Goal: Task Accomplishment & Management: Use online tool/utility

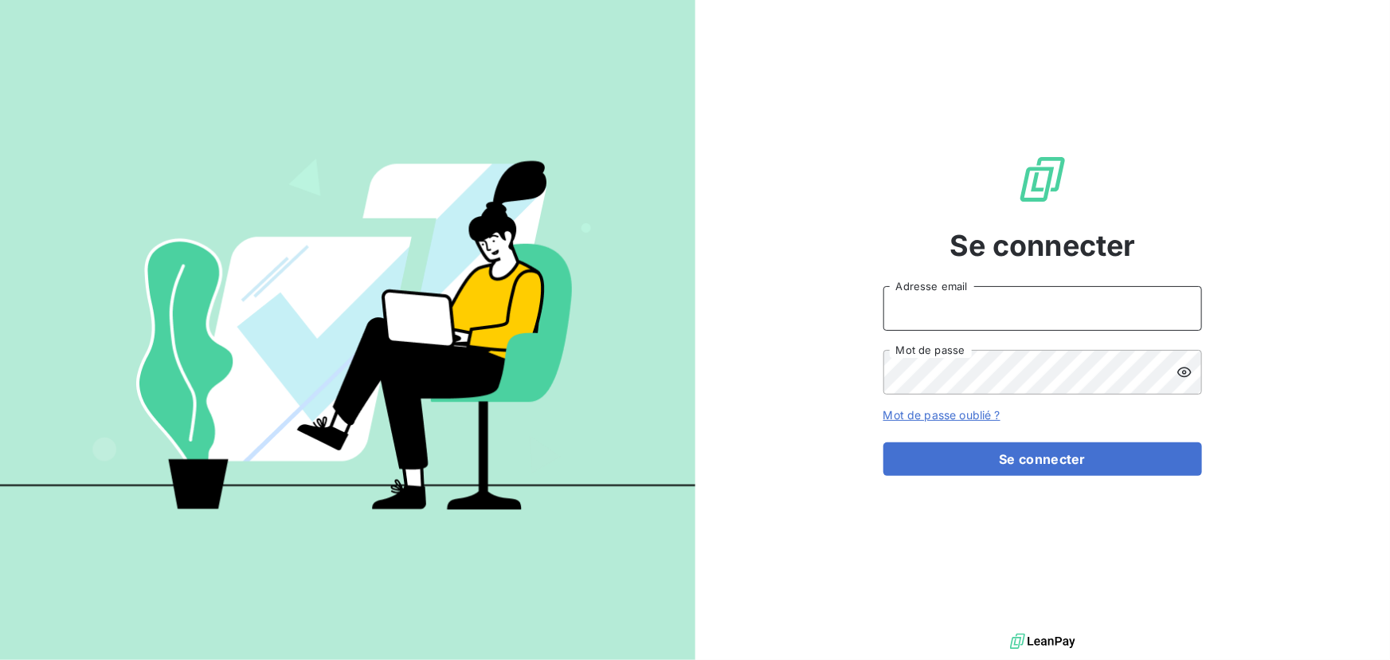
type input "[PERSON_NAME][EMAIL_ADDRESS][DOMAIN_NAME]"
click at [1013, 315] on input "[PERSON_NAME][EMAIL_ADDRESS][DOMAIN_NAME]" at bounding box center [1042, 308] width 319 height 45
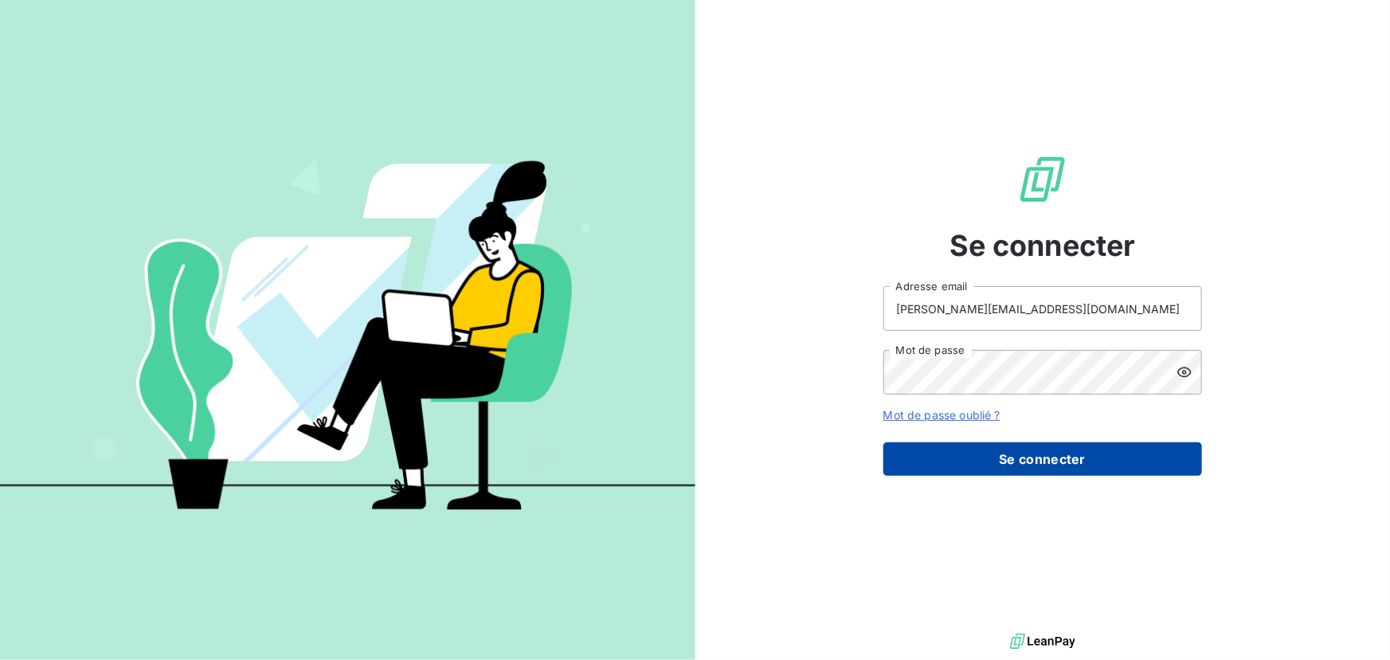
click at [1008, 451] on button "Se connecter" at bounding box center [1042, 458] width 319 height 33
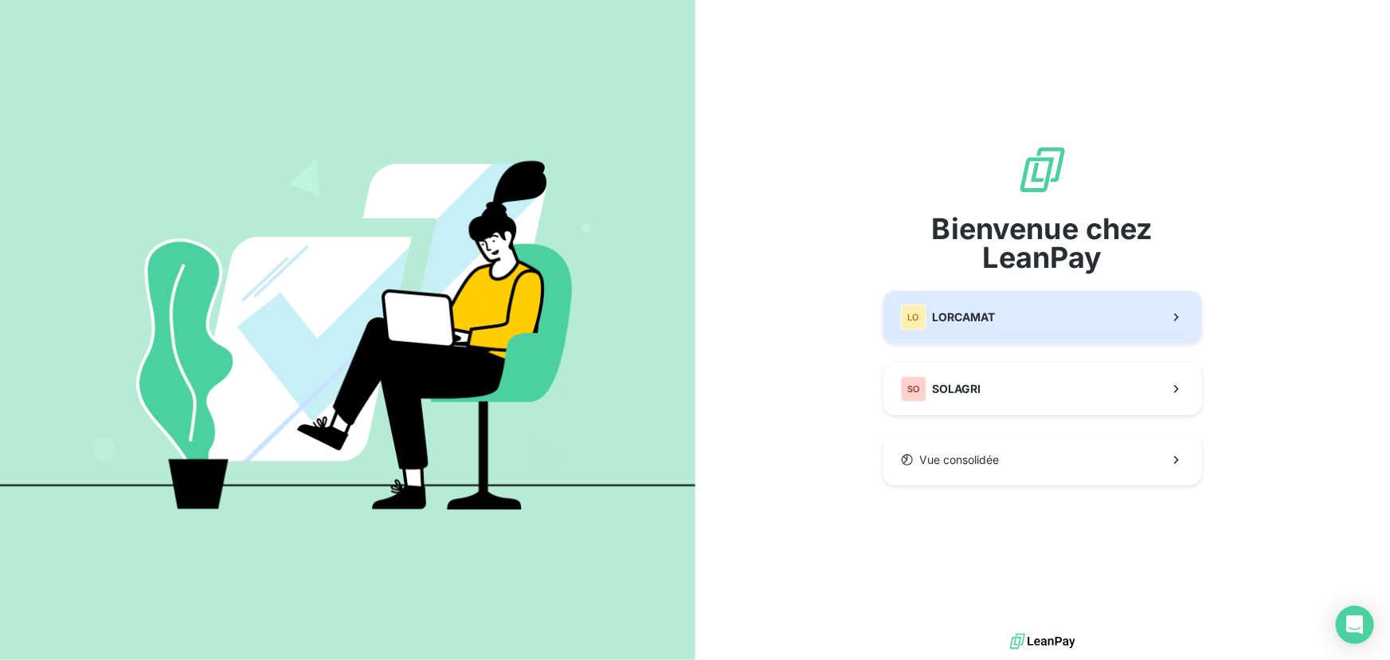
click at [1003, 315] on button "LO LORCAMAT" at bounding box center [1042, 317] width 319 height 53
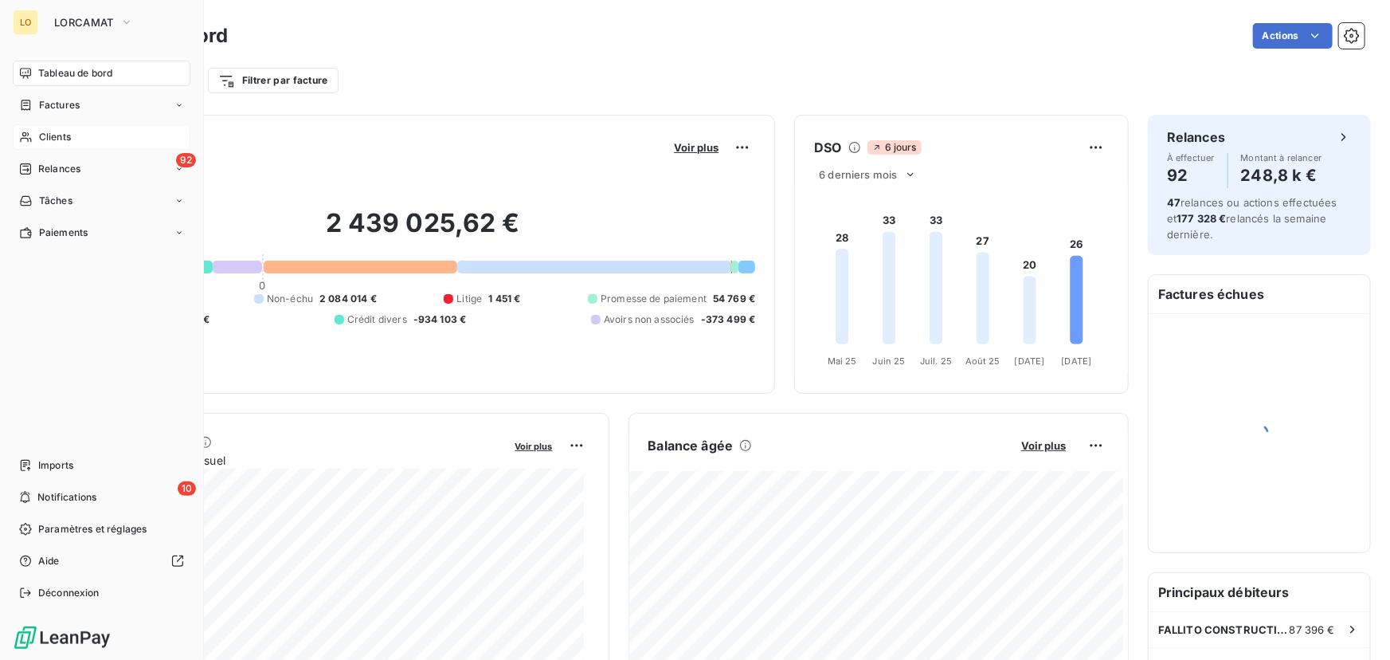
click at [50, 139] on span "Clients" at bounding box center [55, 137] width 32 height 14
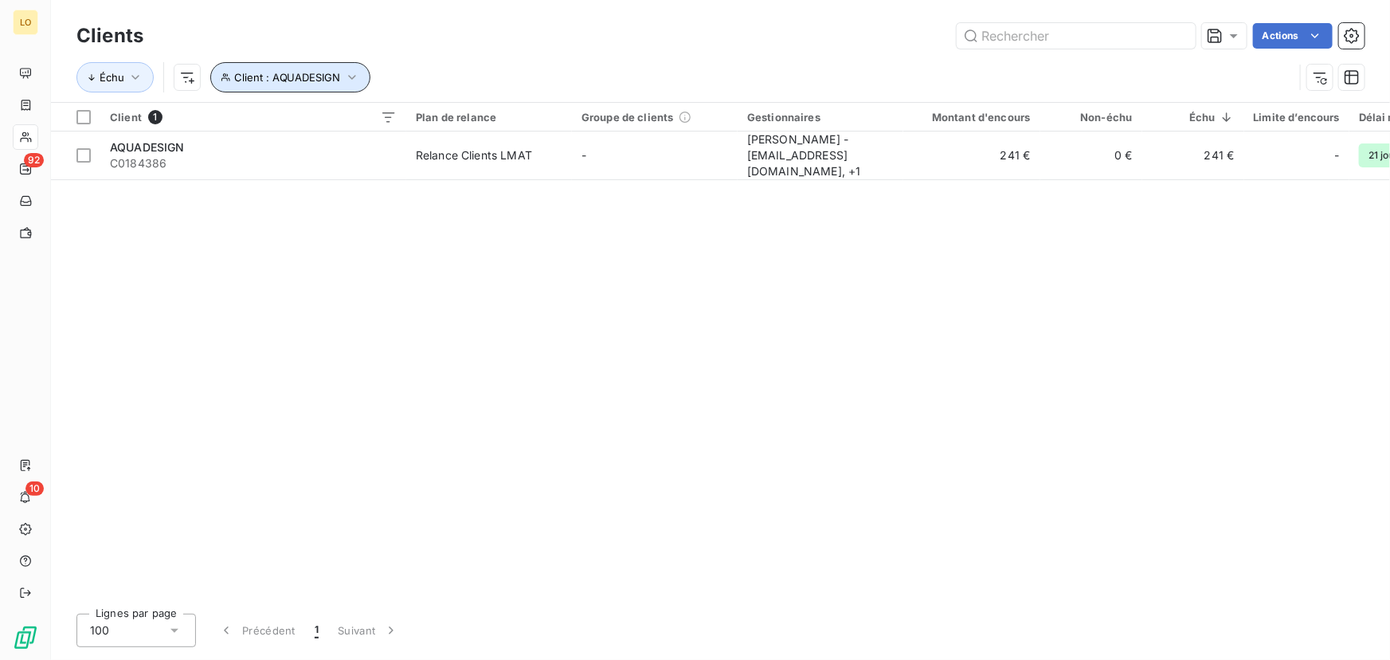
click at [291, 72] on span "Client : AQUADESIGN" at bounding box center [287, 77] width 107 height 13
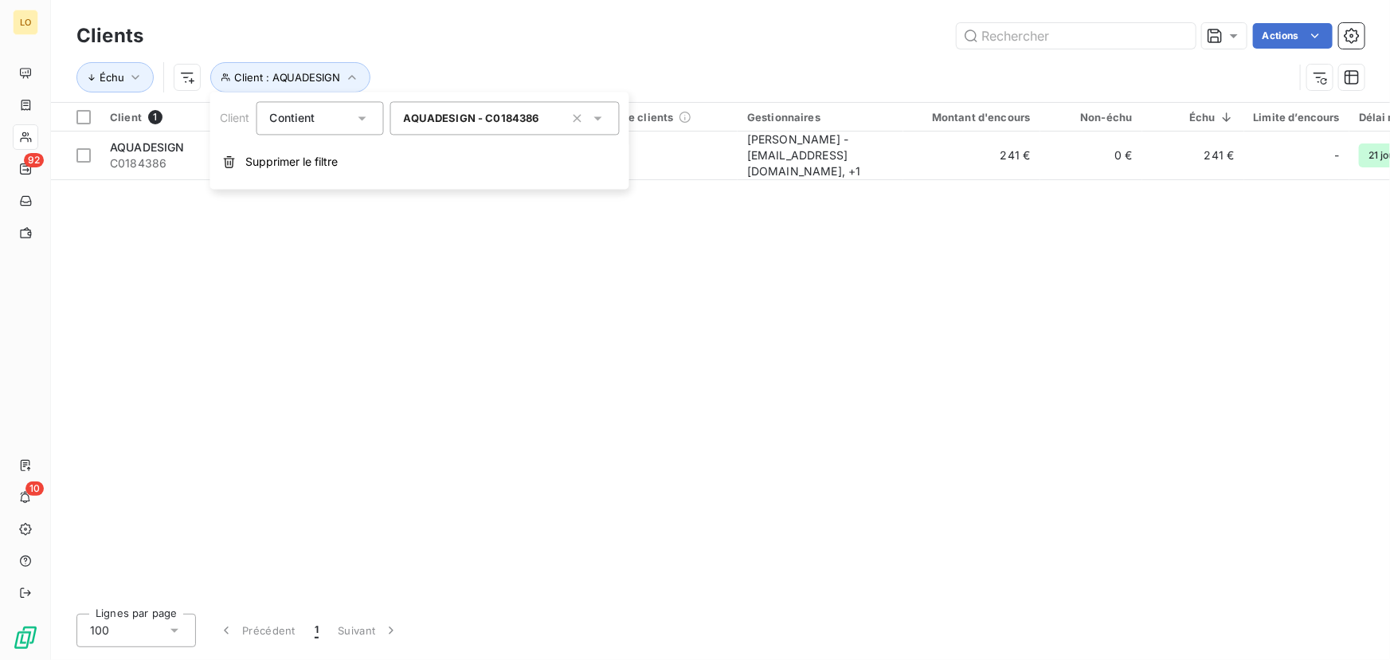
click at [527, 129] on div "AQUADESIGN - C0184386" at bounding box center [504, 117] width 229 height 33
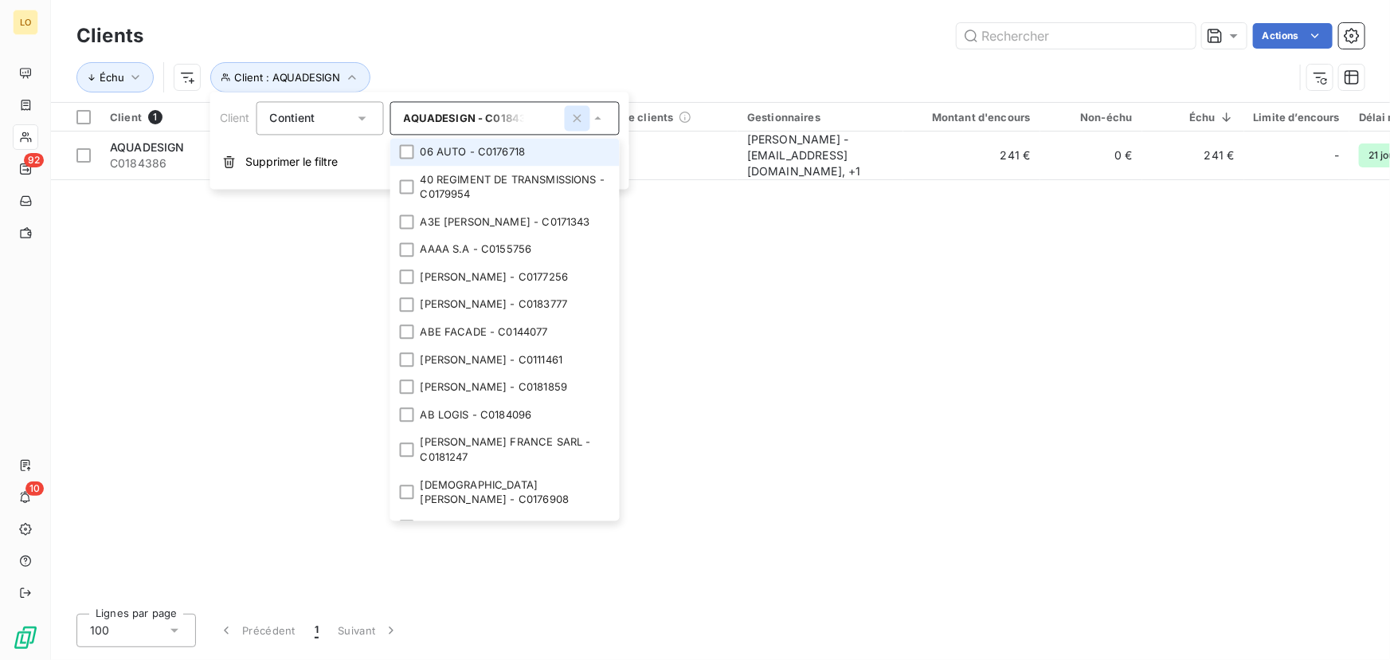
click at [575, 118] on icon "button" at bounding box center [578, 118] width 16 height 16
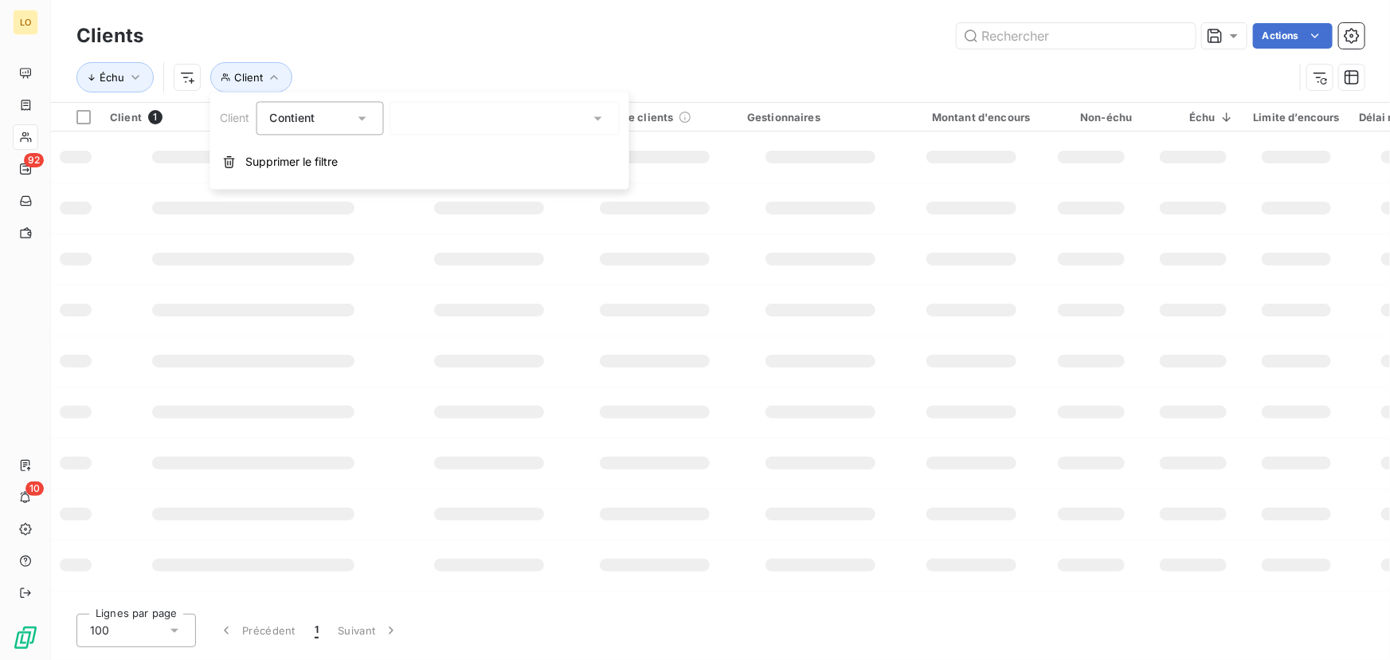
click at [517, 118] on div at bounding box center [504, 117] width 229 height 33
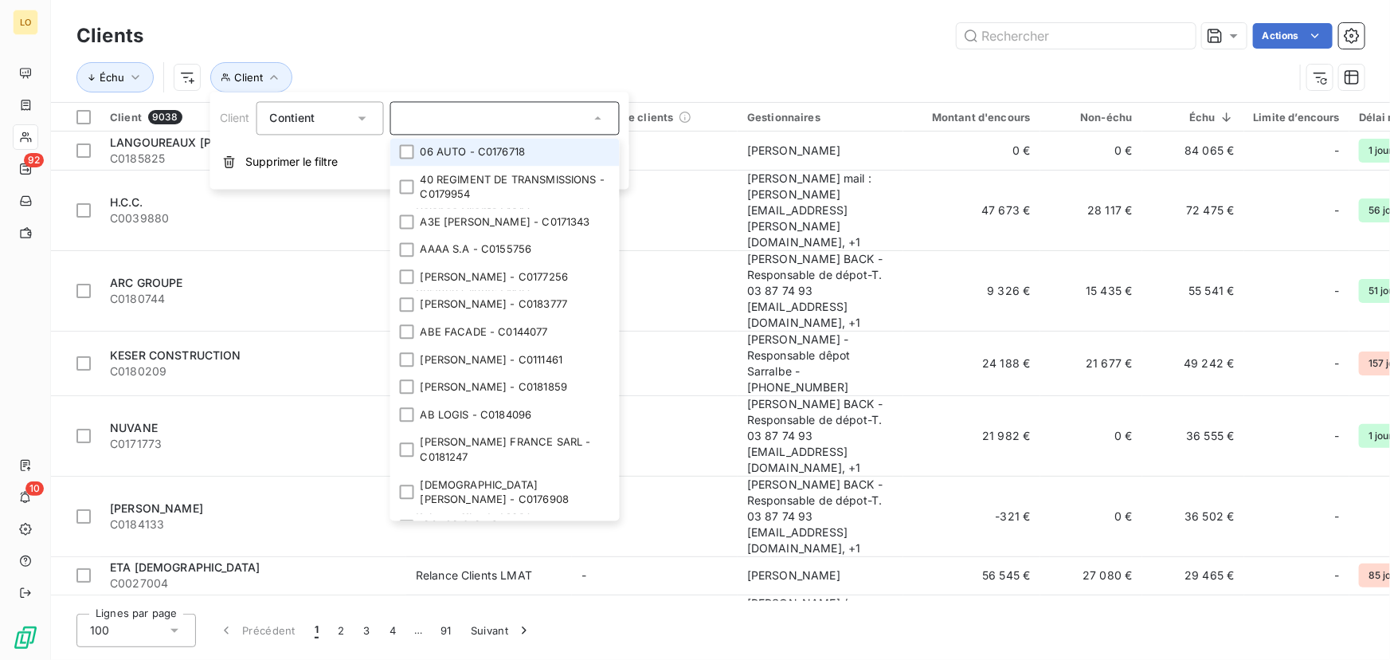
paste input "175061"
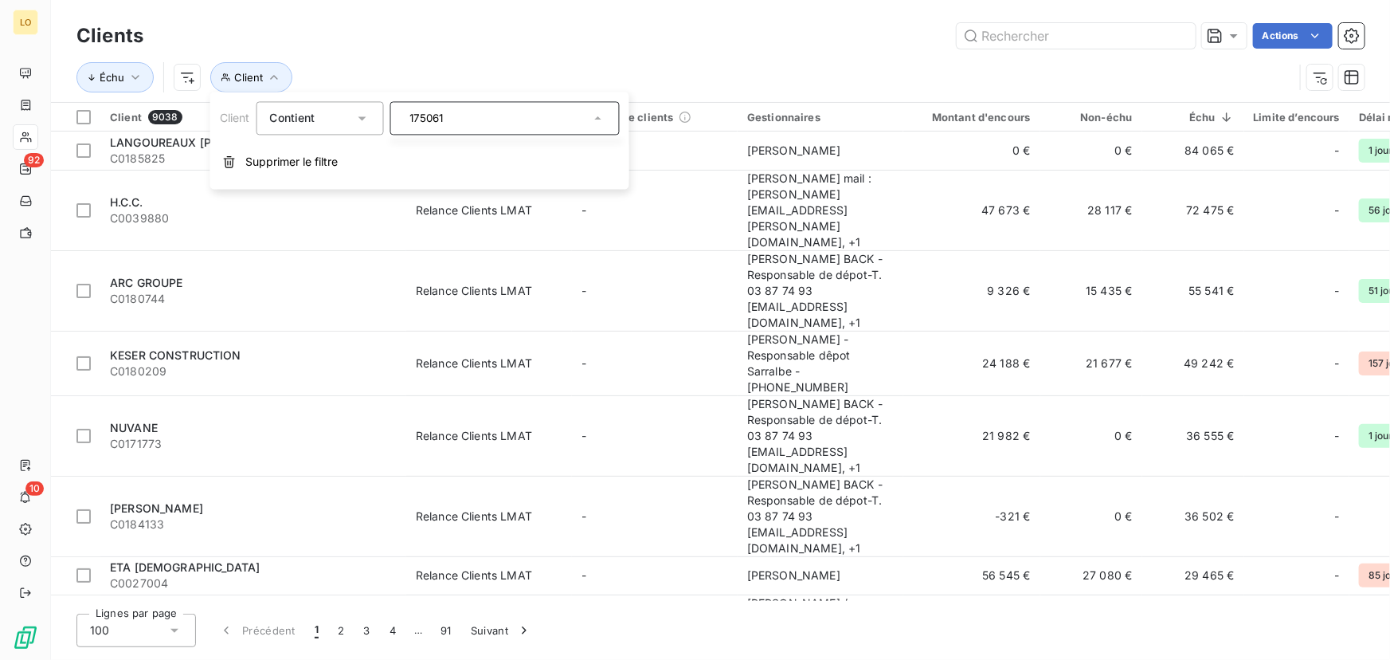
click at [413, 119] on input "175061" at bounding box center [497, 118] width 186 height 14
click at [460, 114] on div "175061" at bounding box center [504, 117] width 229 height 33
drag, startPoint x: 534, startPoint y: 115, endPoint x: 303, endPoint y: 82, distance: 234.2
click at [306, 84] on body "LO 92 10 Clients Actions Échu Client Client 9038 Plan de relance Groupe de clie…" at bounding box center [695, 330] width 1390 height 660
type input "1"
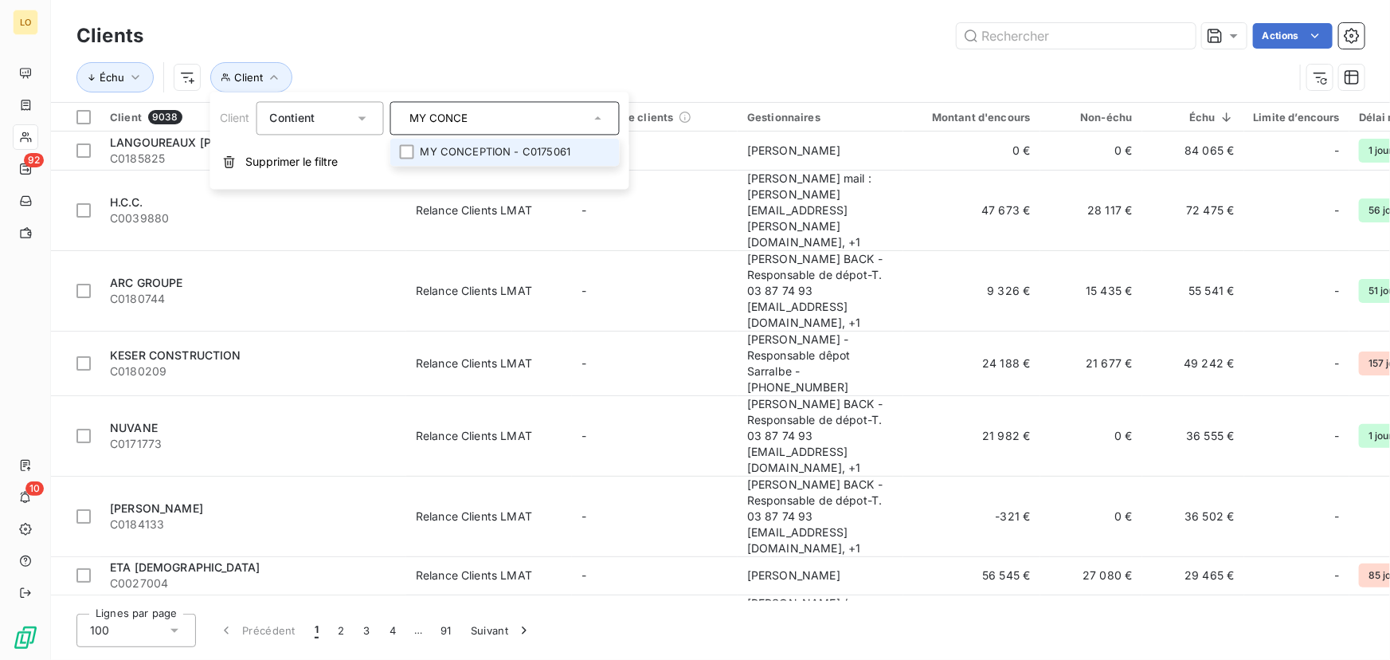
type input "MY CONCE"
click at [410, 160] on li "MY CONCEPTION - C0175061" at bounding box center [504, 152] width 229 height 28
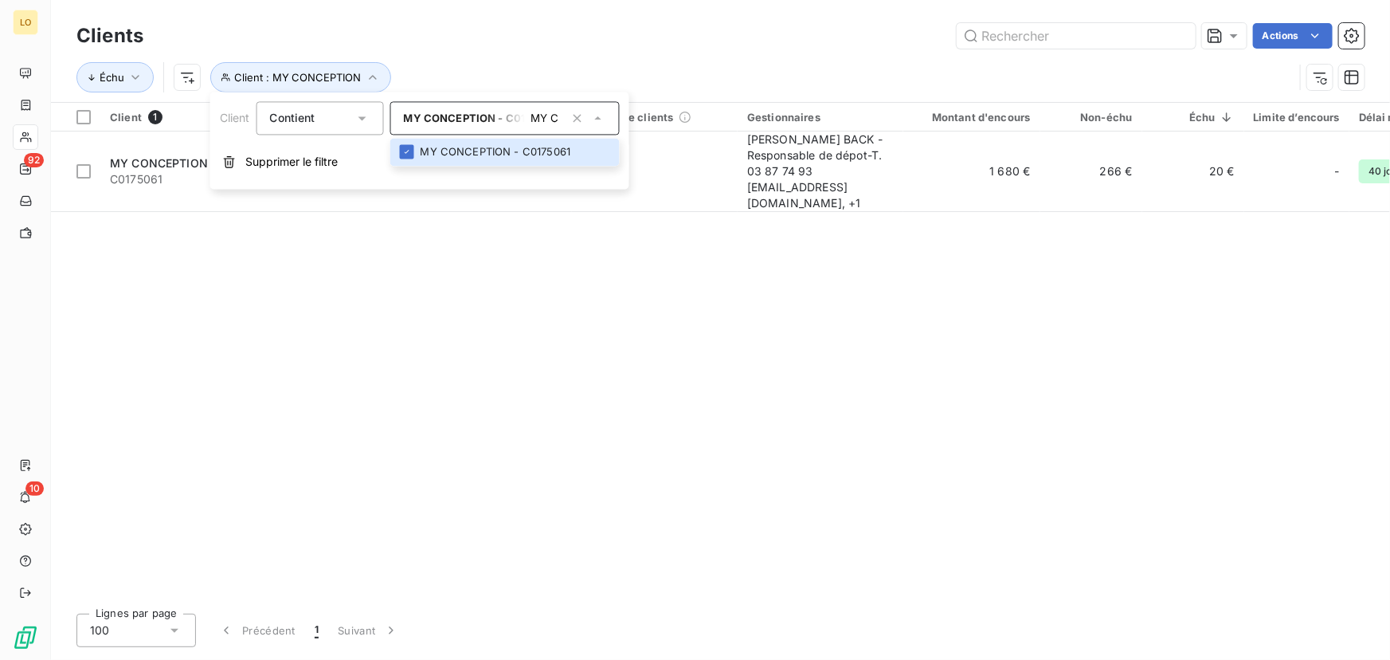
click at [358, 265] on div "Client 1 Plan de relance Groupe de clients Gestionnaires Montant d'encours Non-…" at bounding box center [720, 352] width 1339 height 498
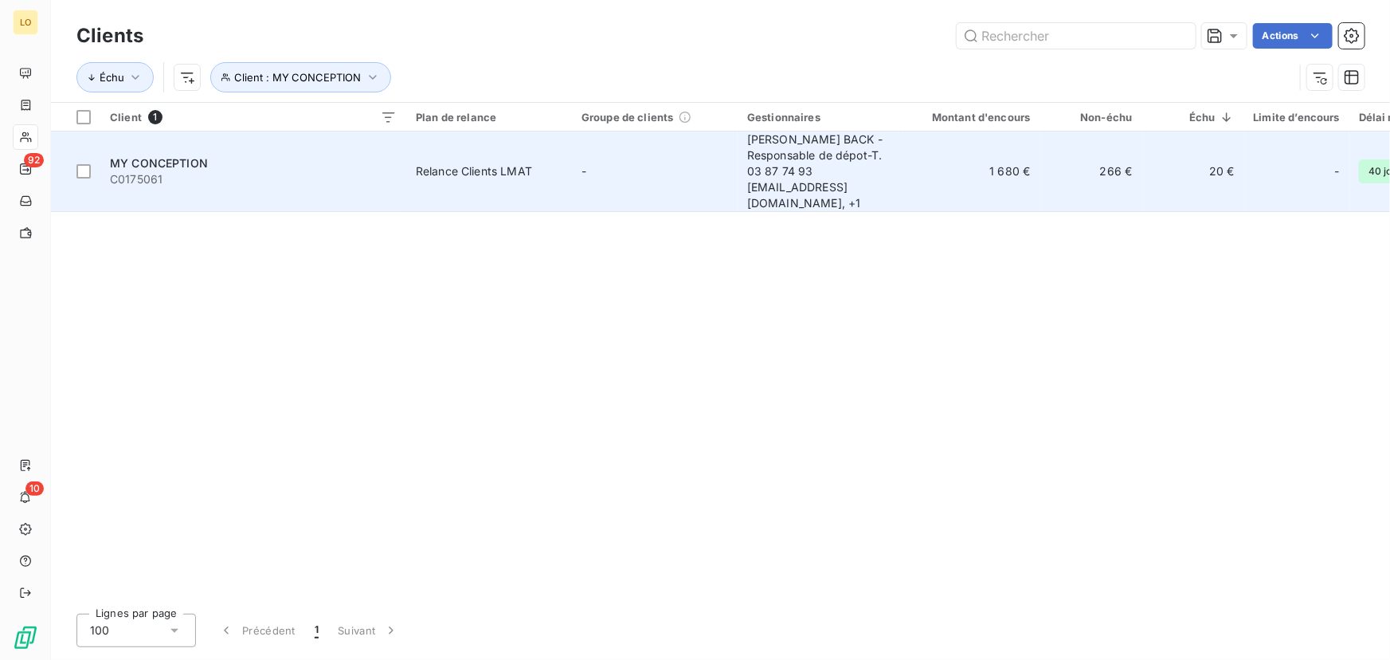
click at [276, 159] on div "MY CONCEPTION" at bounding box center [253, 163] width 287 height 16
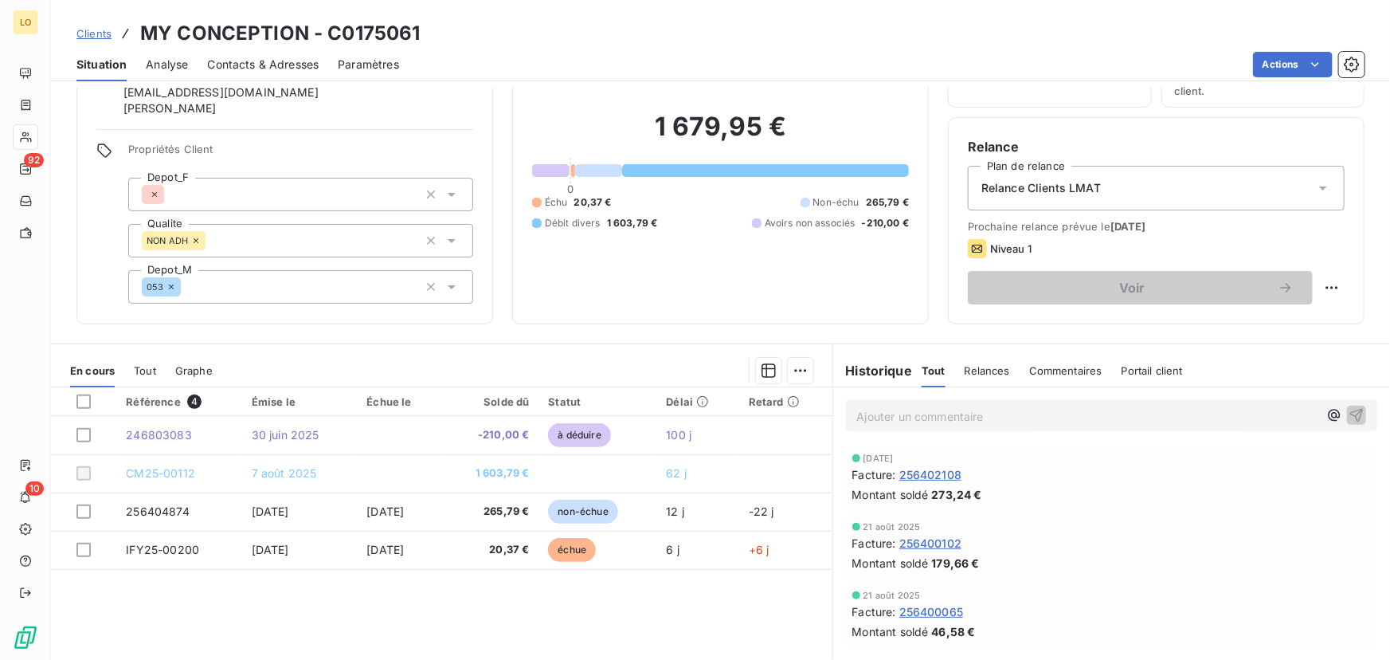
scroll to position [144, 0]
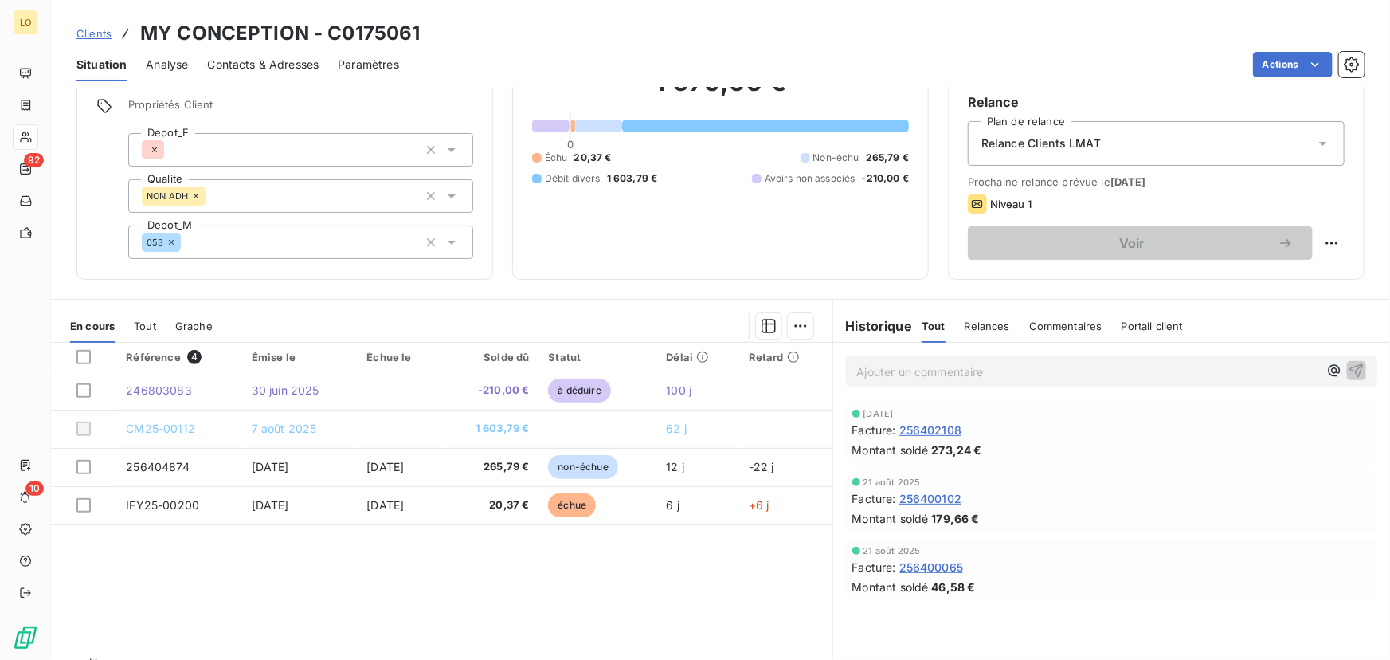
click at [516, 48] on div "Situation Analyse Contacts & Adresses Paramètres Actions" at bounding box center [720, 64] width 1339 height 33
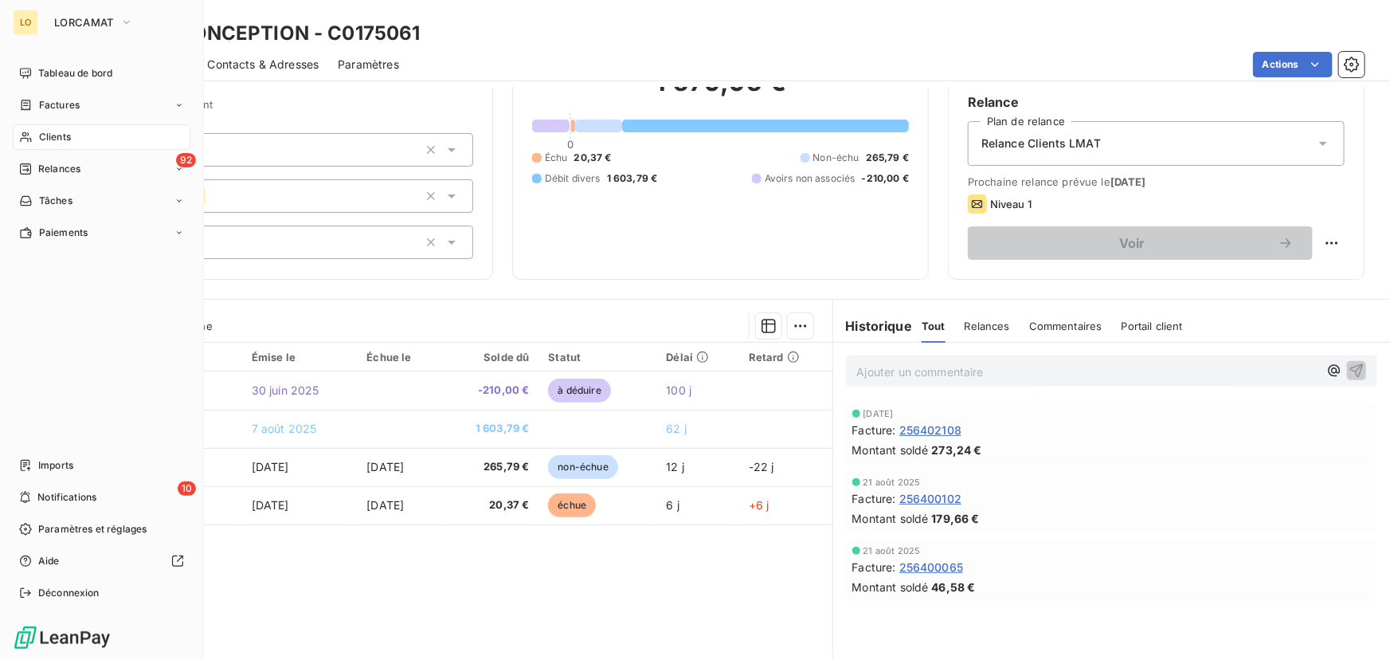
click at [40, 131] on span "Clients" at bounding box center [55, 137] width 32 height 14
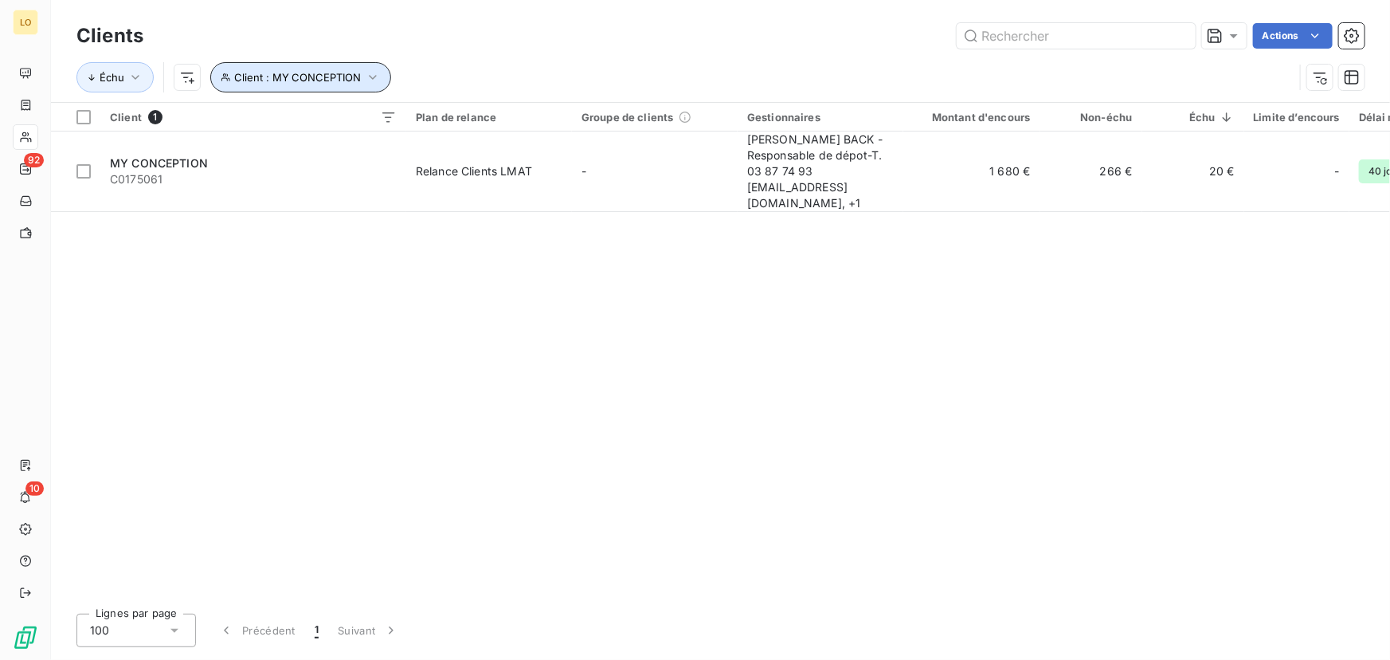
click at [274, 77] on span "Client : MY CONCEPTION" at bounding box center [297, 77] width 127 height 13
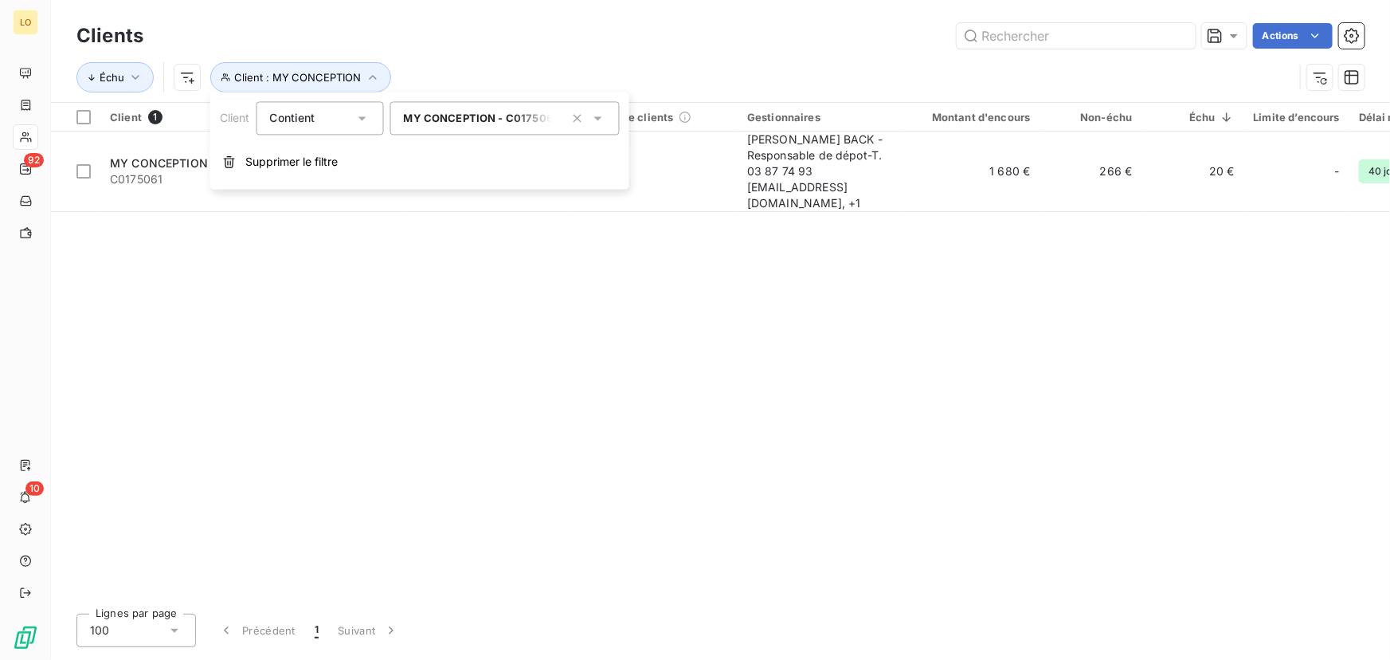
click at [431, 123] on span "MY CONCEPTION - C0175061" at bounding box center [481, 118] width 155 height 13
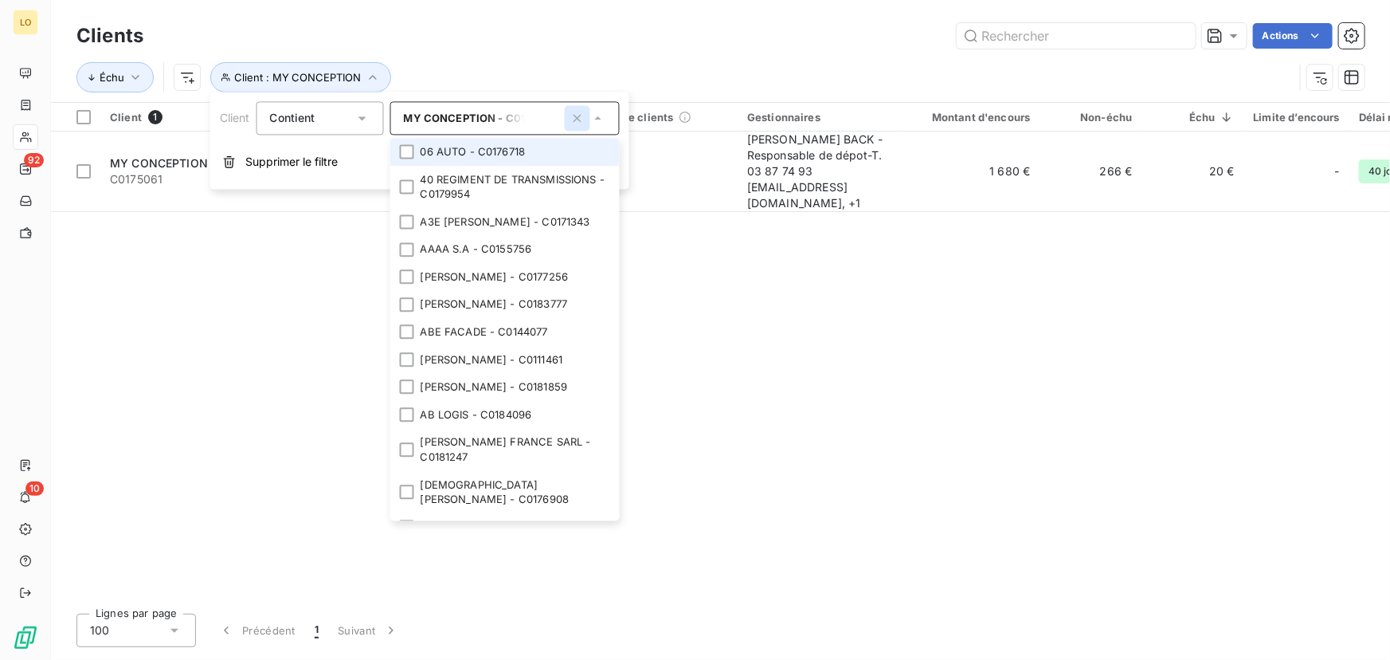
click at [585, 119] on icon "button" at bounding box center [578, 118] width 16 height 16
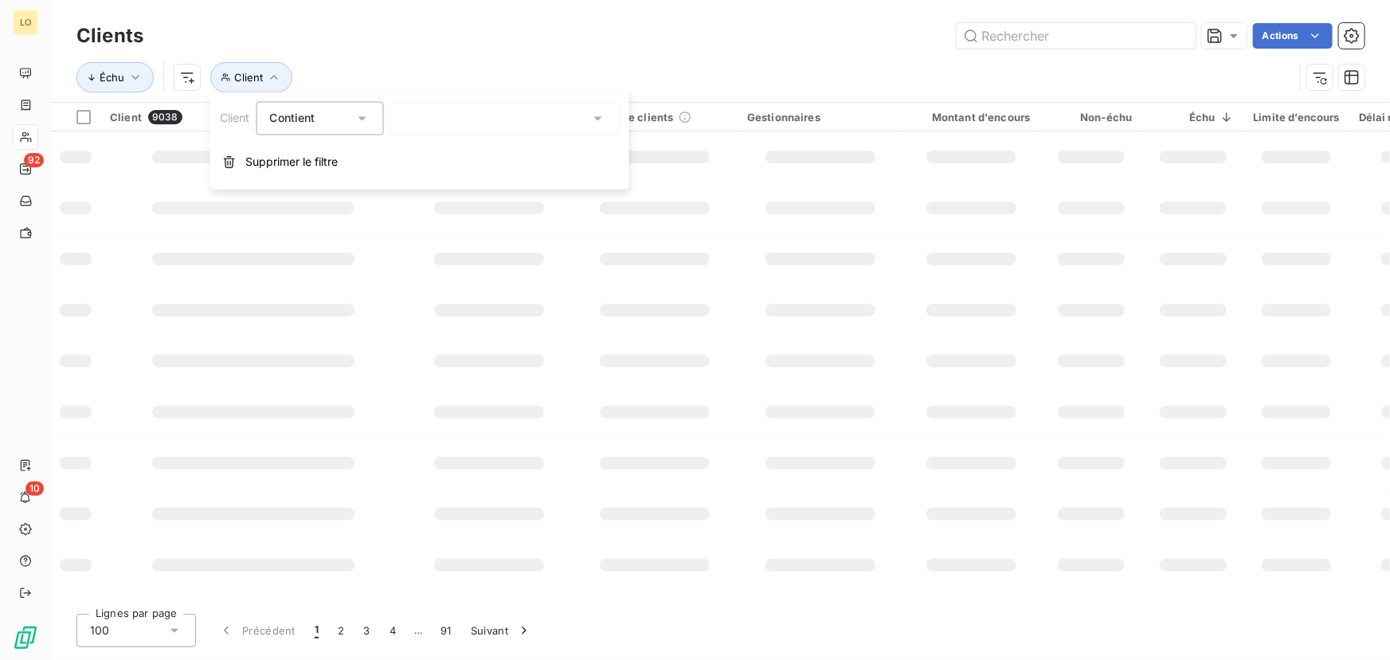
click at [508, 115] on div at bounding box center [504, 117] width 229 height 33
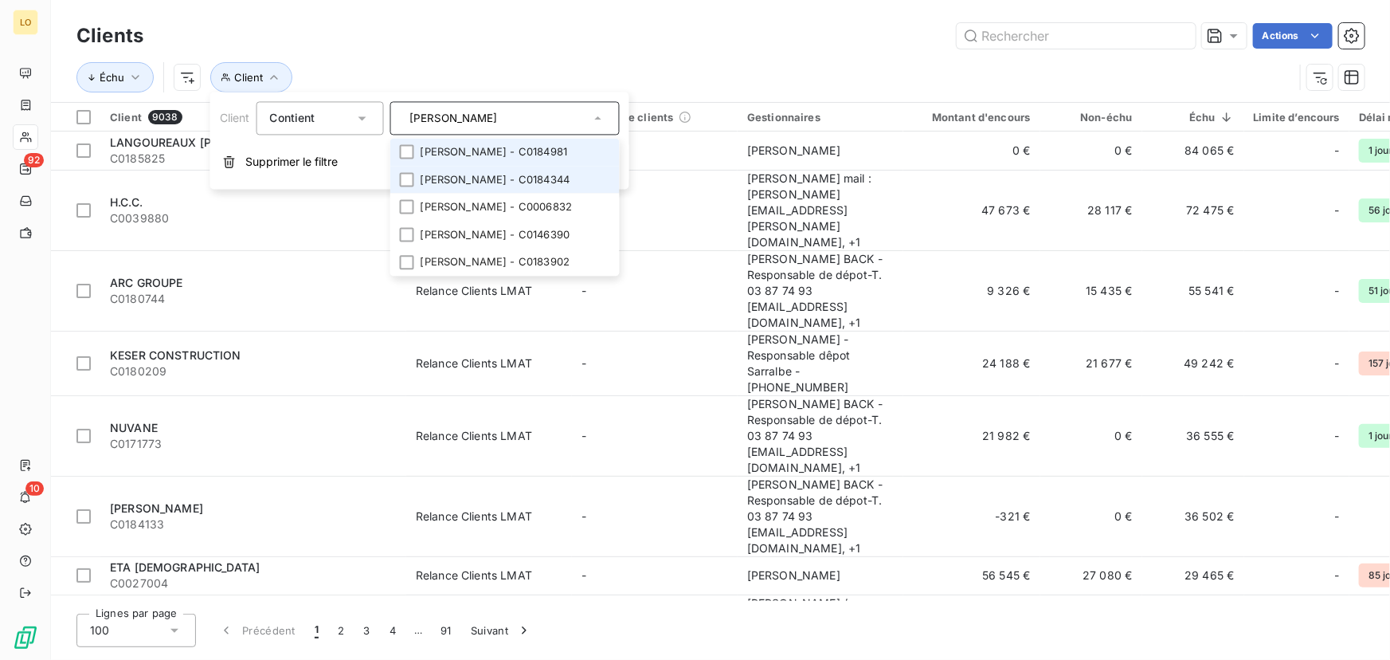
type input "[PERSON_NAME]"
click at [506, 171] on li "[PERSON_NAME] - C0184344" at bounding box center [504, 180] width 229 height 28
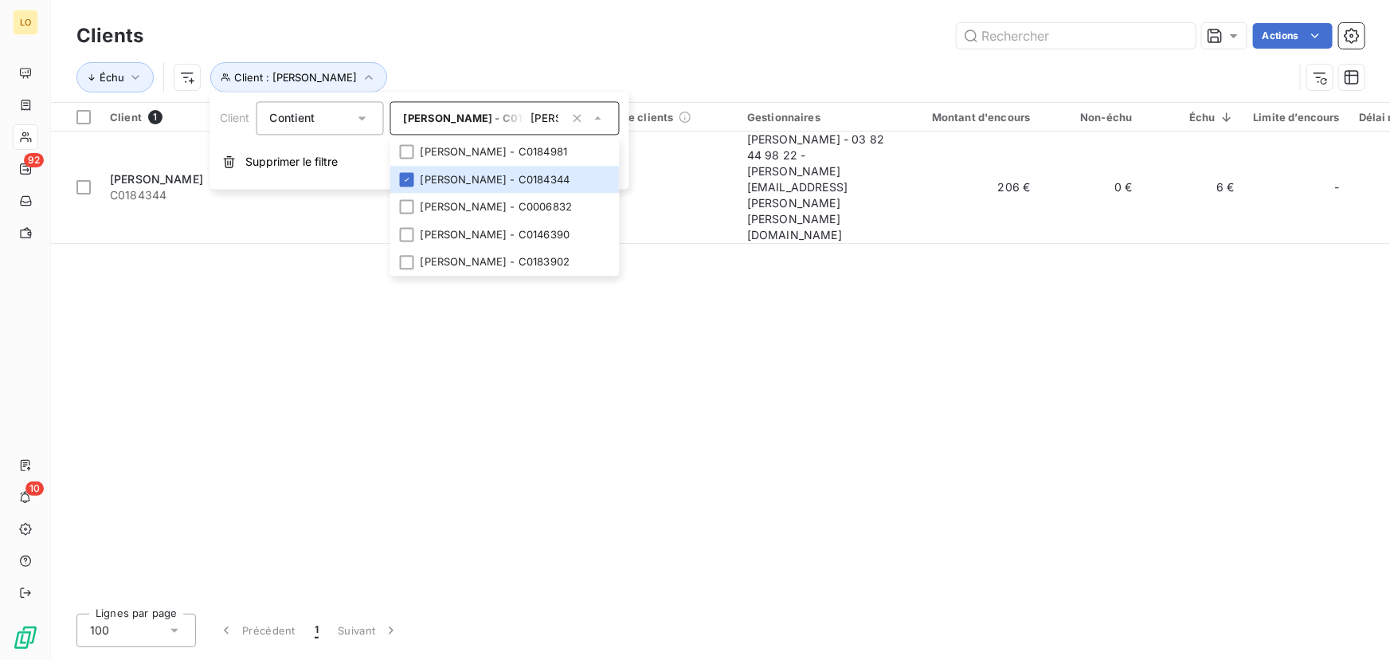
click at [308, 337] on div "Client 1 Plan de relance Groupe de clients Gestionnaires Montant d'encours Non-…" at bounding box center [720, 352] width 1339 height 498
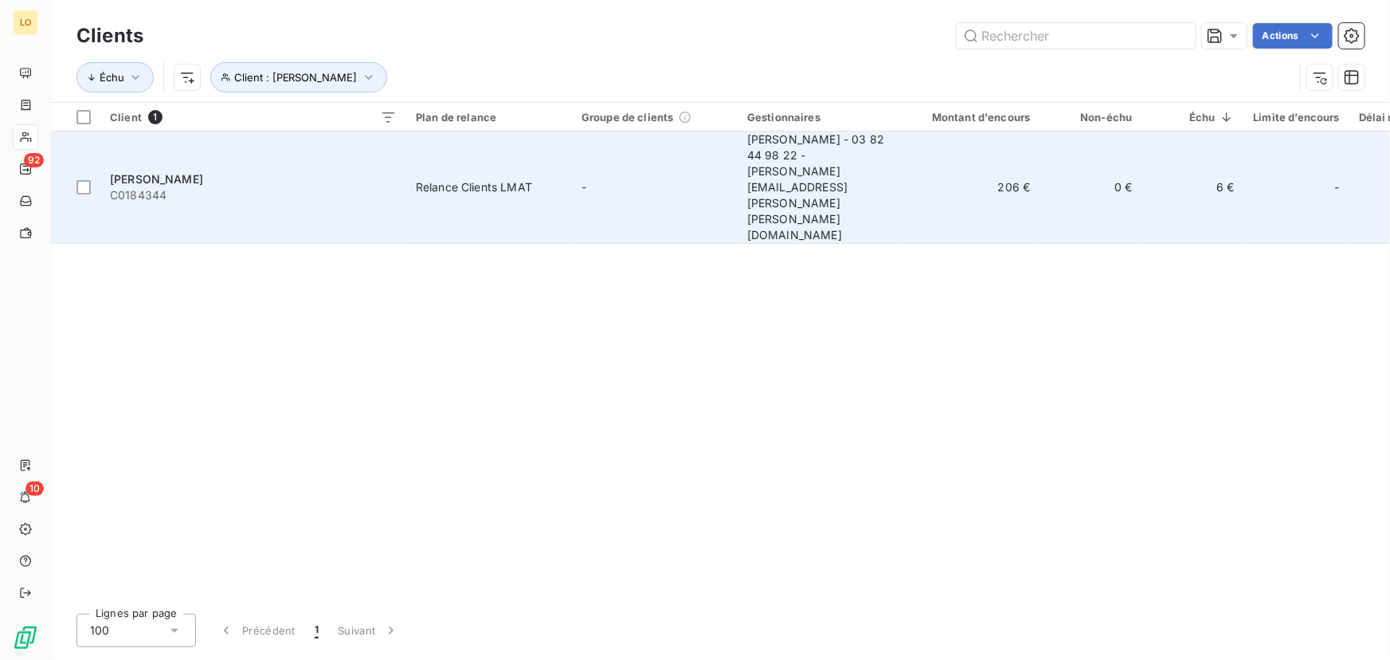
click at [249, 187] on span "C0184344" at bounding box center [253, 195] width 287 height 16
